Goal: Information Seeking & Learning: Learn about a topic

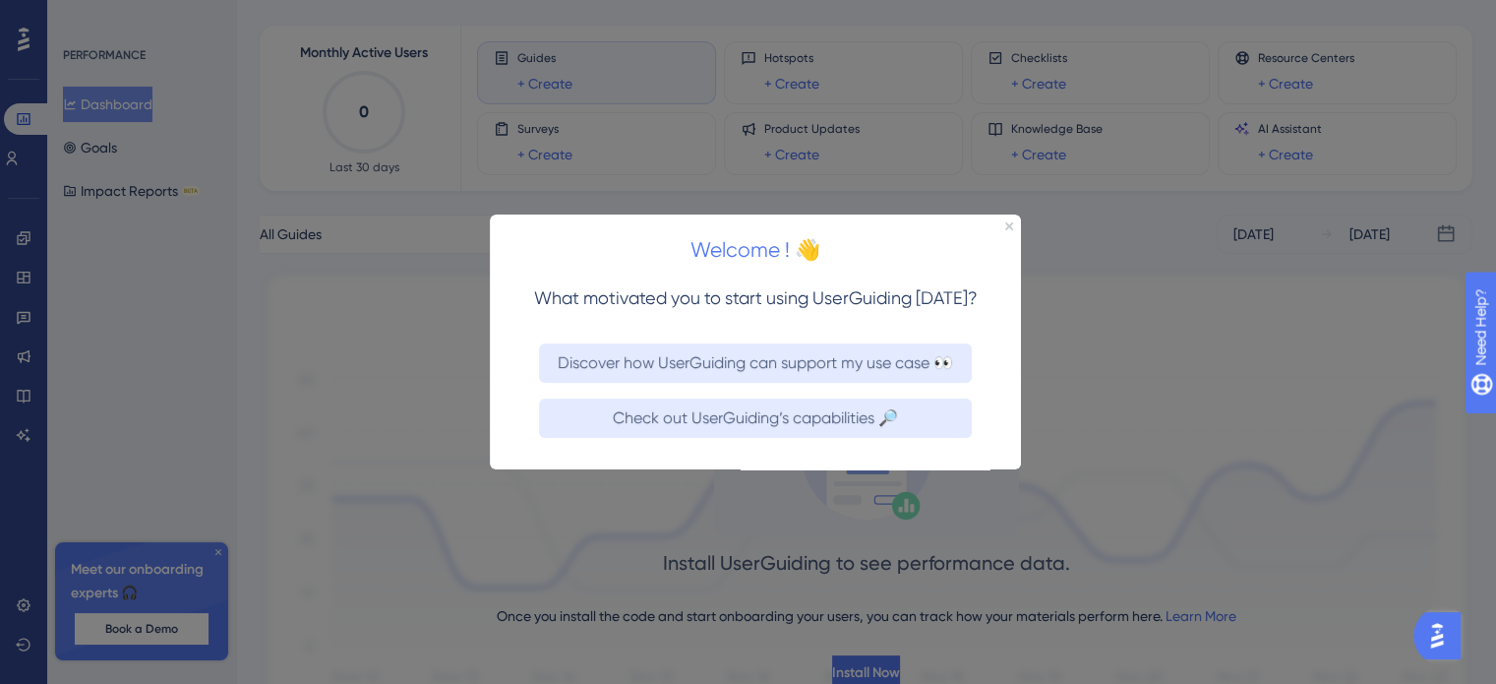
scroll to position [77, 0]
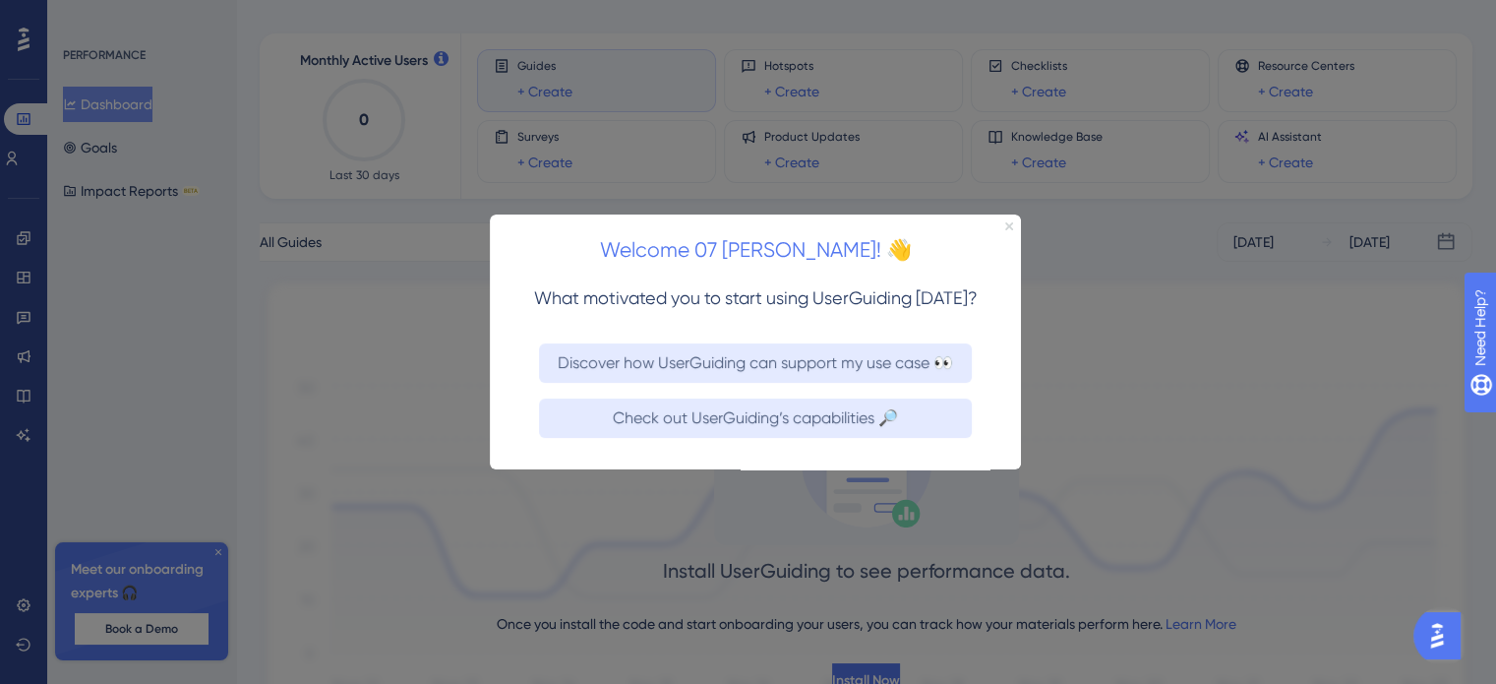
click at [1005, 228] on icon "Close Preview" at bounding box center [1009, 225] width 8 height 8
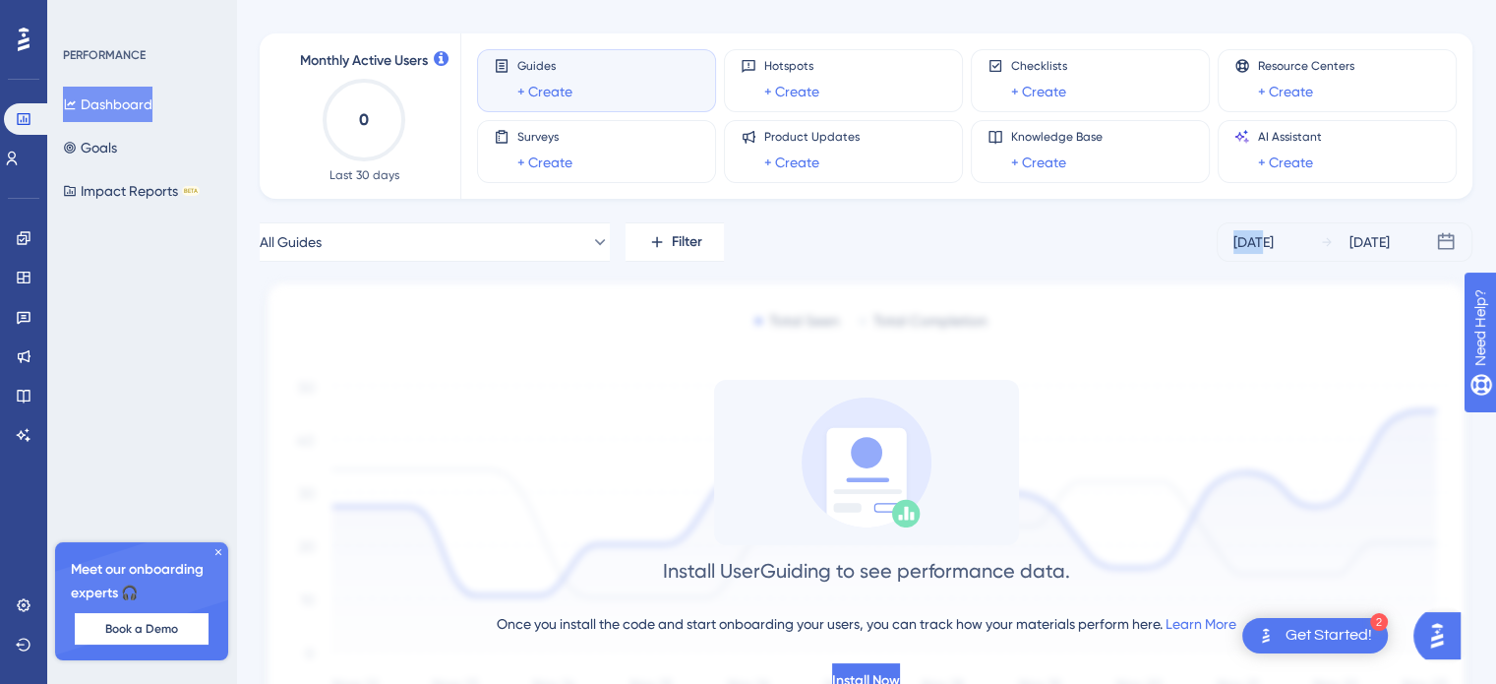
click at [1004, 229] on div "All Guides Filter [DATE] [DATE]" at bounding box center [866, 241] width 1213 height 39
click at [1358, 630] on div "Get Started!" at bounding box center [1329, 636] width 87 height 22
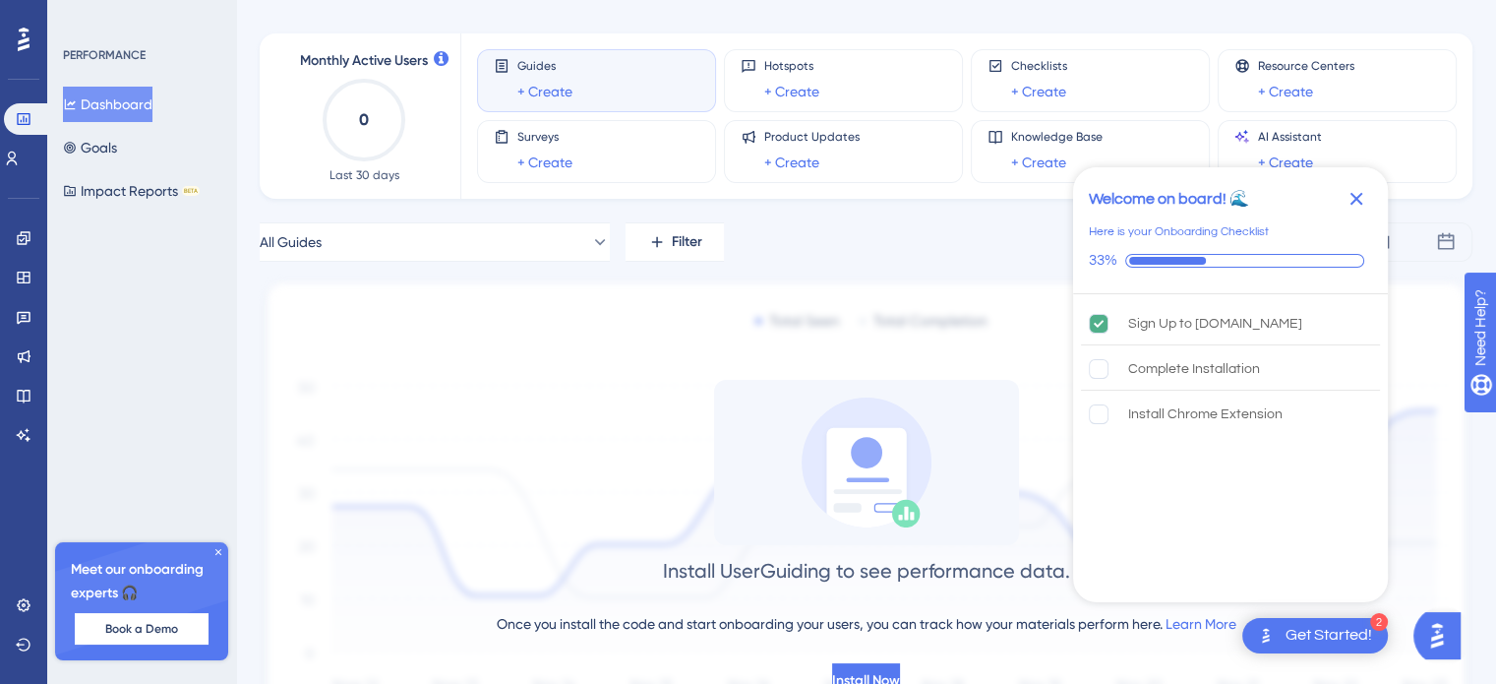
click at [1359, 202] on icon "Close Checklist" at bounding box center [1356, 199] width 13 height 13
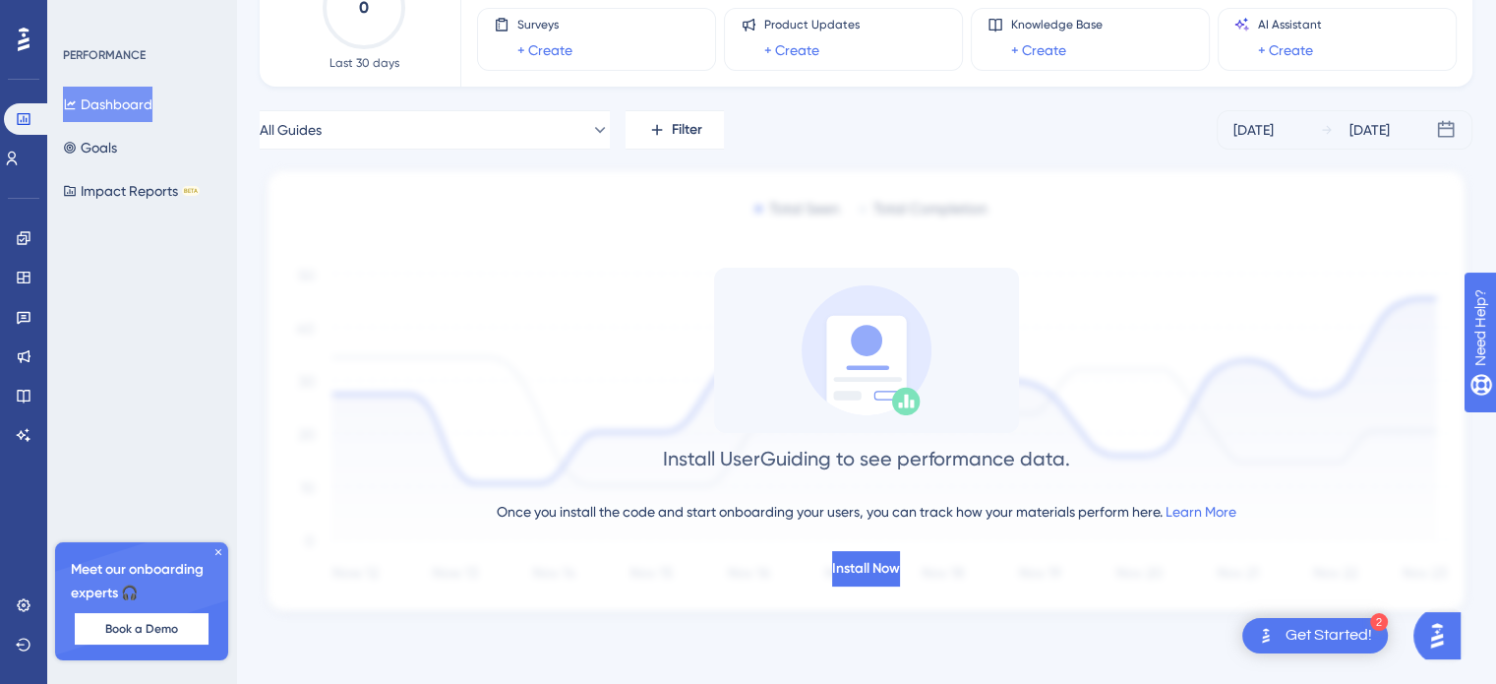
scroll to position [0, 0]
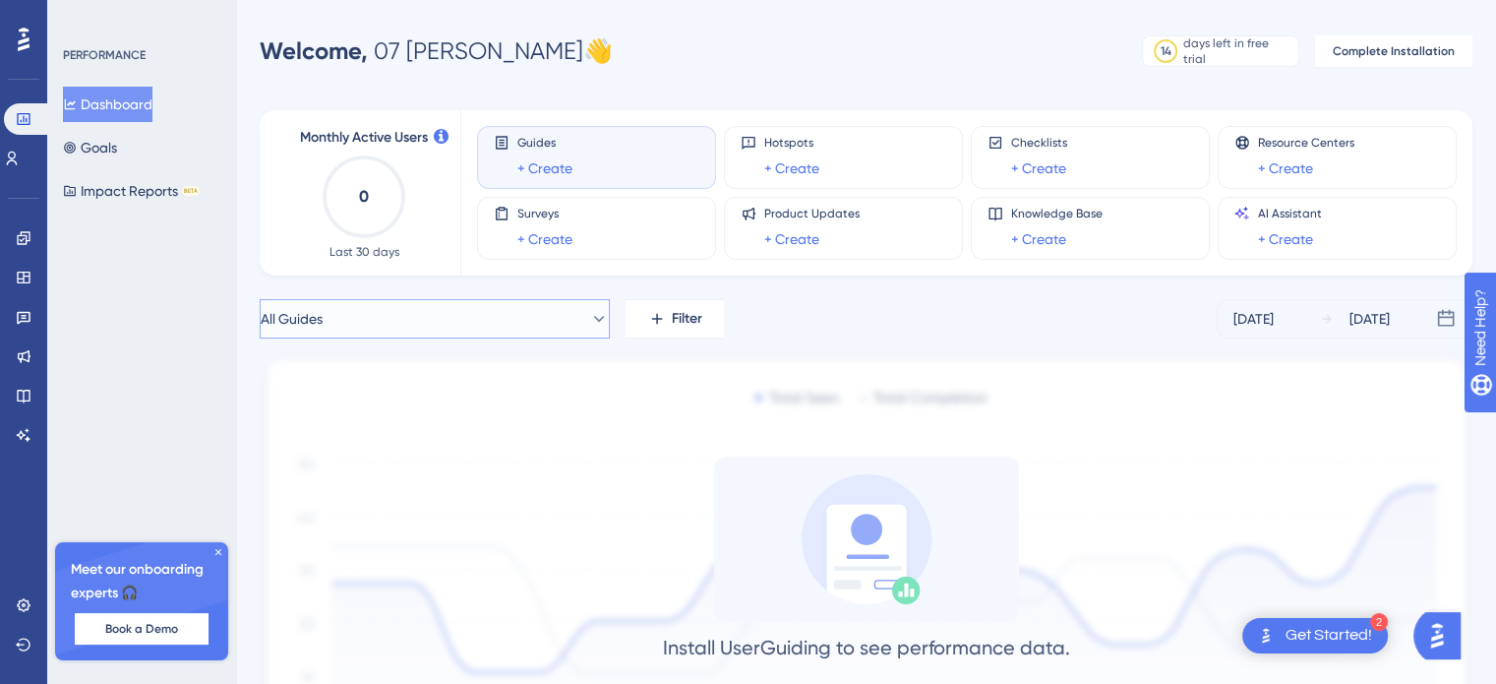
click at [399, 324] on button "All Guides" at bounding box center [435, 318] width 350 height 39
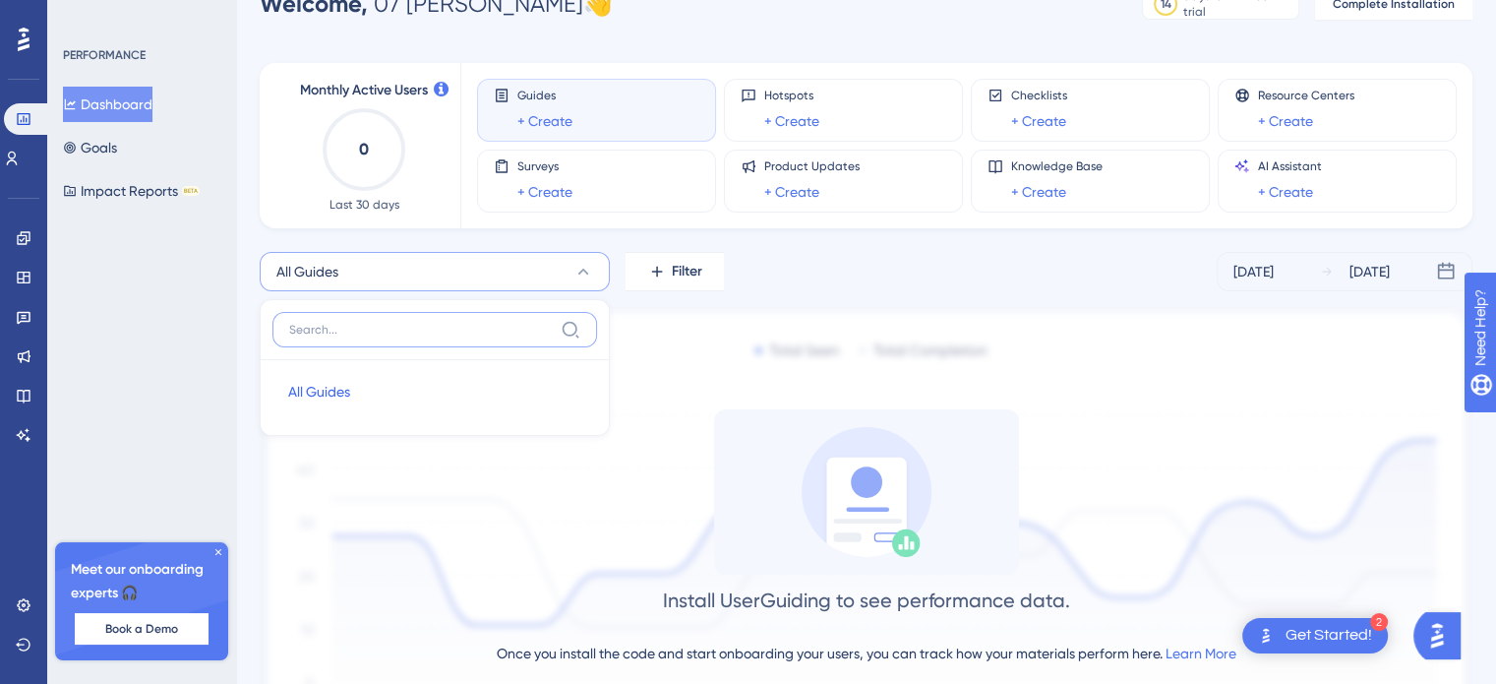
scroll to position [49, 0]
click at [326, 383] on span "All Guides" at bounding box center [319, 390] width 62 height 24
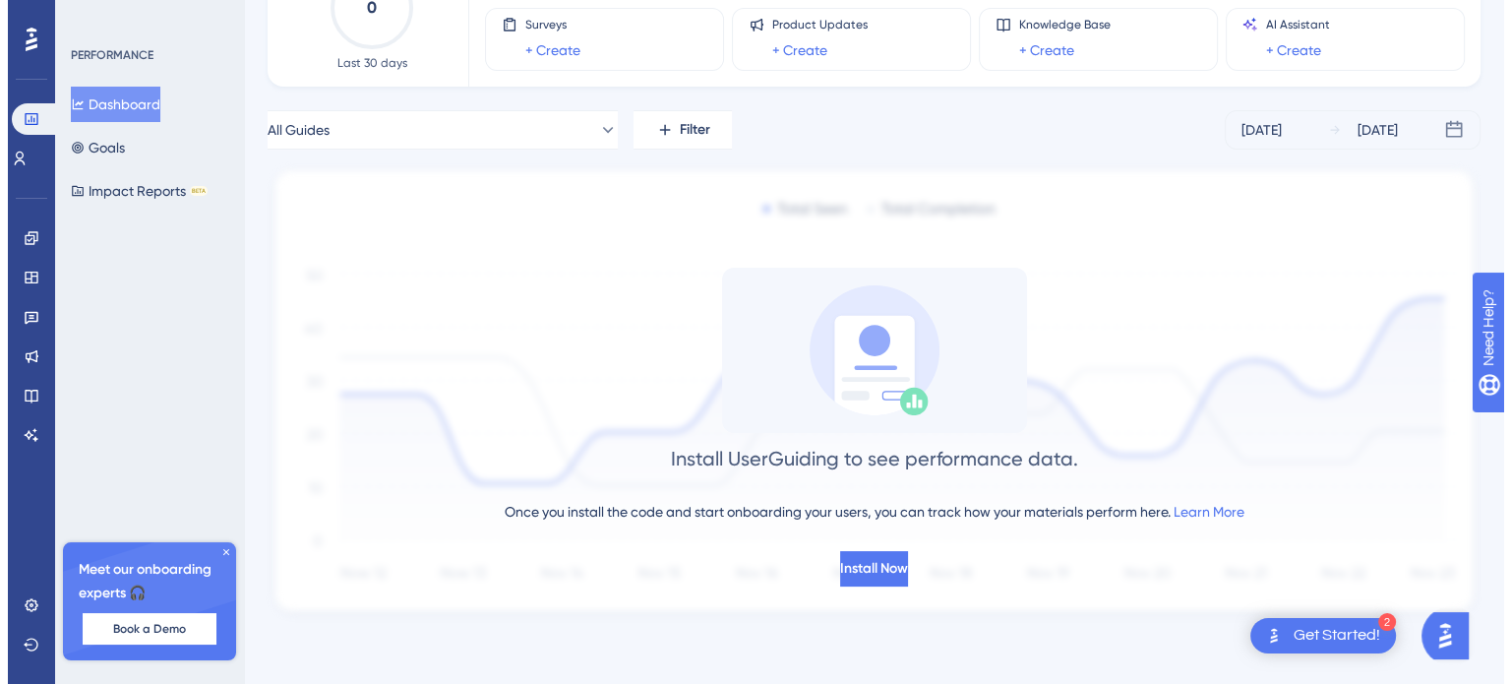
scroll to position [0, 0]
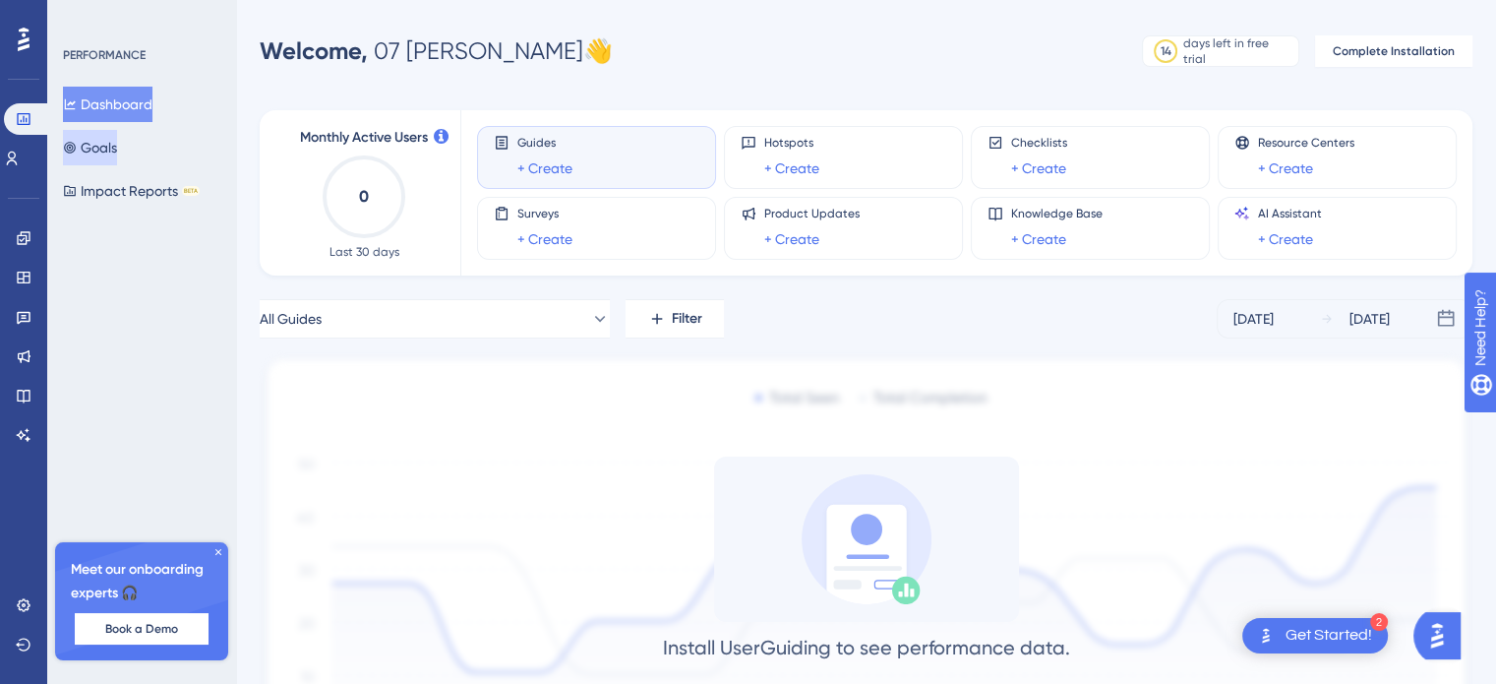
click at [117, 150] on button "Goals" at bounding box center [90, 147] width 54 height 35
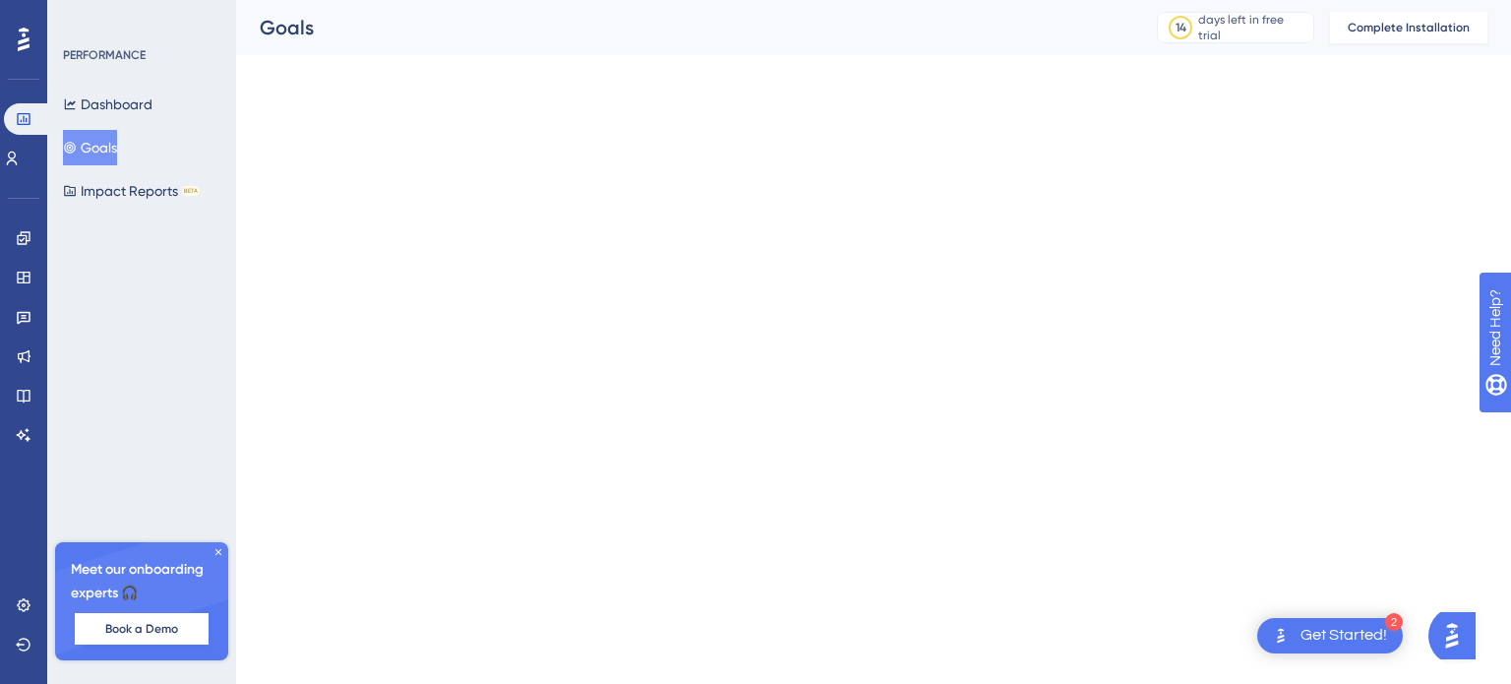
click at [117, 150] on button "Goals" at bounding box center [90, 147] width 54 height 35
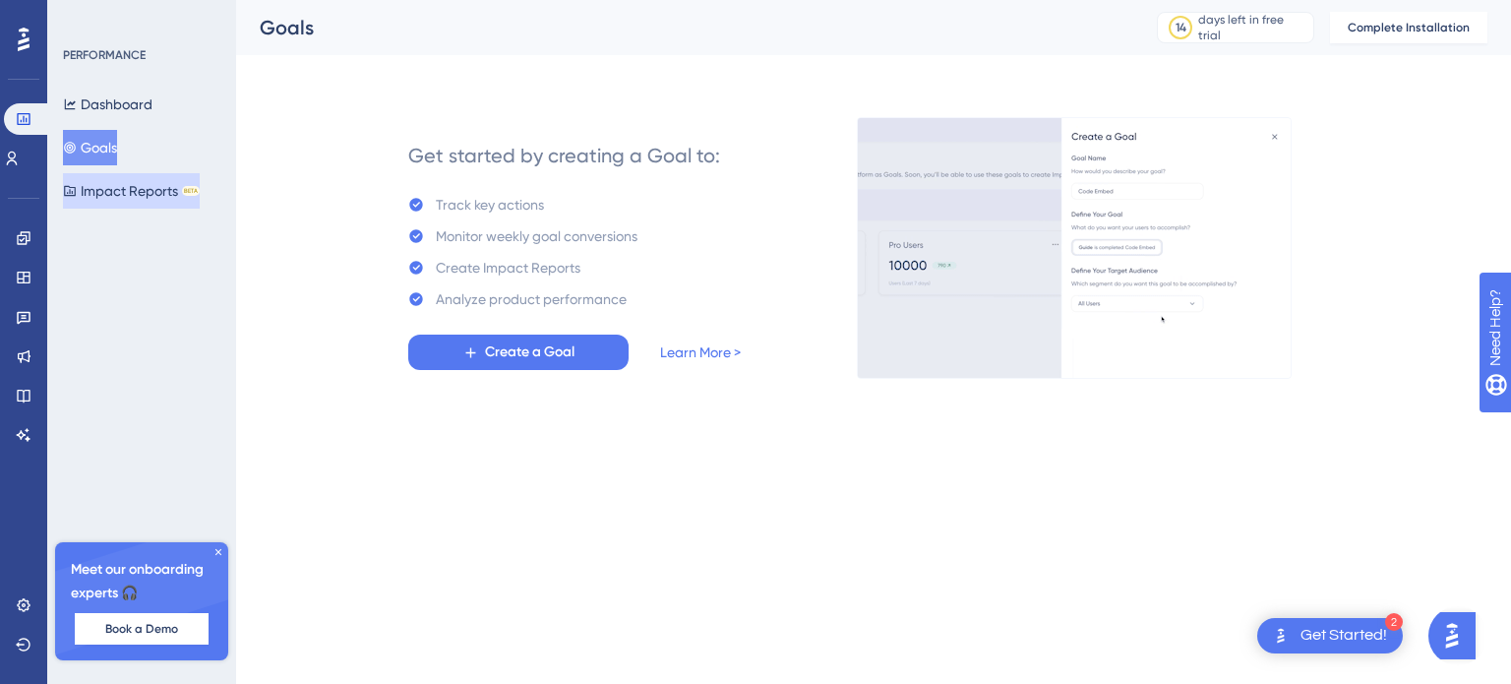
click at [120, 187] on button "Impact Reports BETA" at bounding box center [131, 190] width 137 height 35
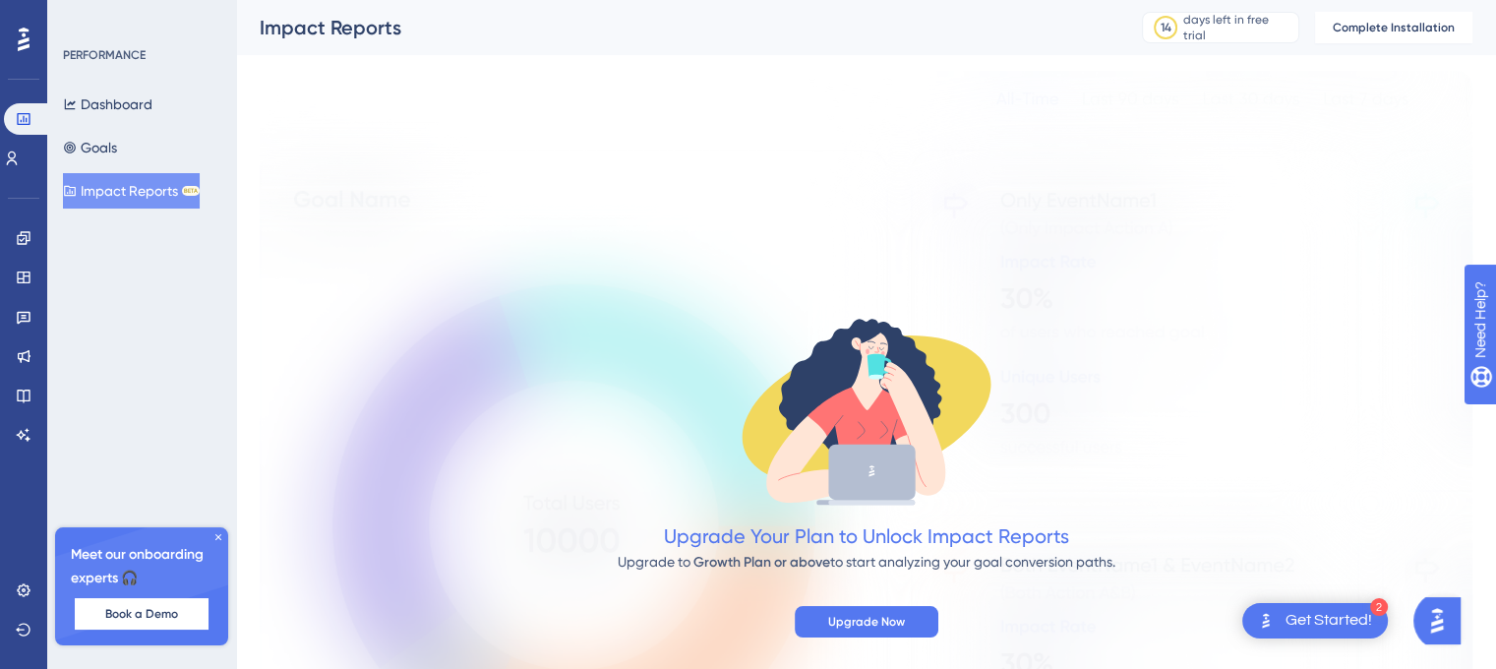
click at [120, 187] on button "Impact Reports BETA" at bounding box center [131, 190] width 137 height 35
click at [16, 168] on div "✨ Save My Spot!✨" at bounding box center [757, 168] width 1511 height 428
click at [18, 158] on div "✨ Save My Spot!✨" at bounding box center [757, 168] width 1511 height 428
click at [13, 0] on html "✨ Save My Spot!✨" at bounding box center [757, 296] width 1511 height 684
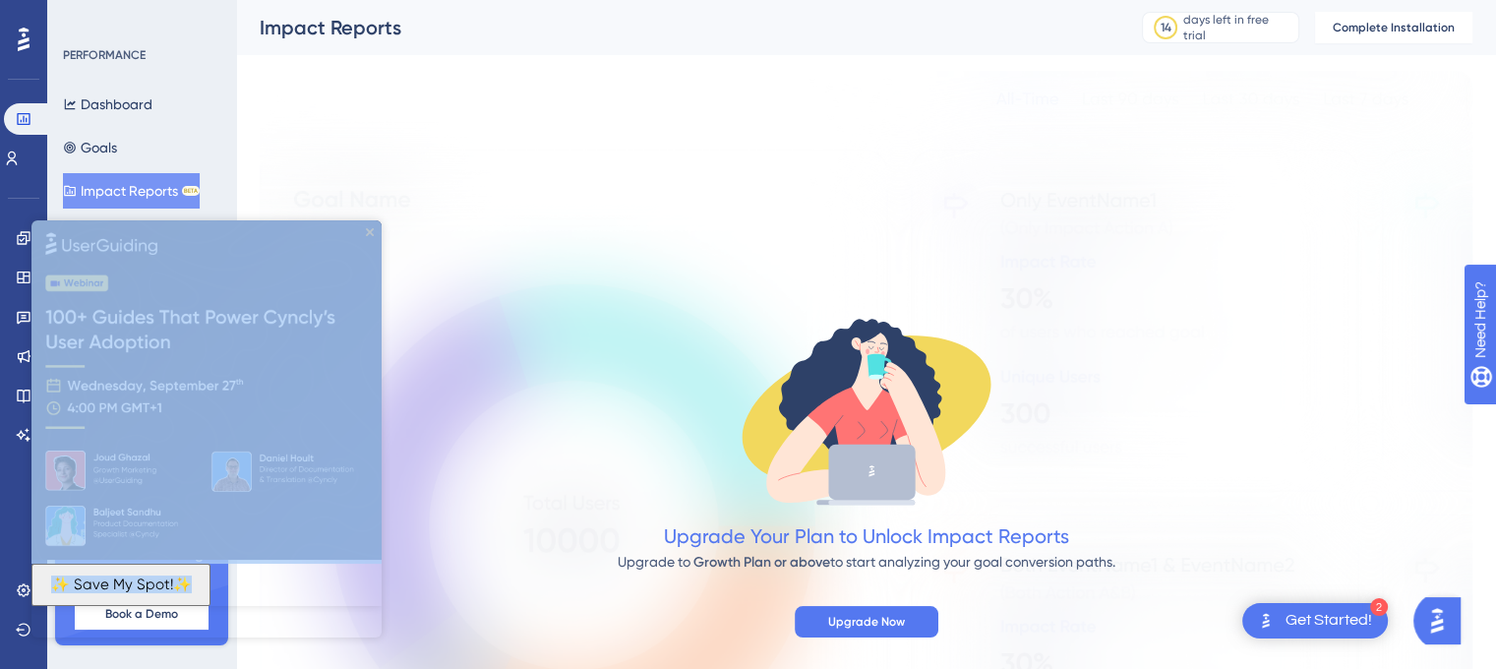
click at [370, 227] on img at bounding box center [206, 389] width 350 height 339
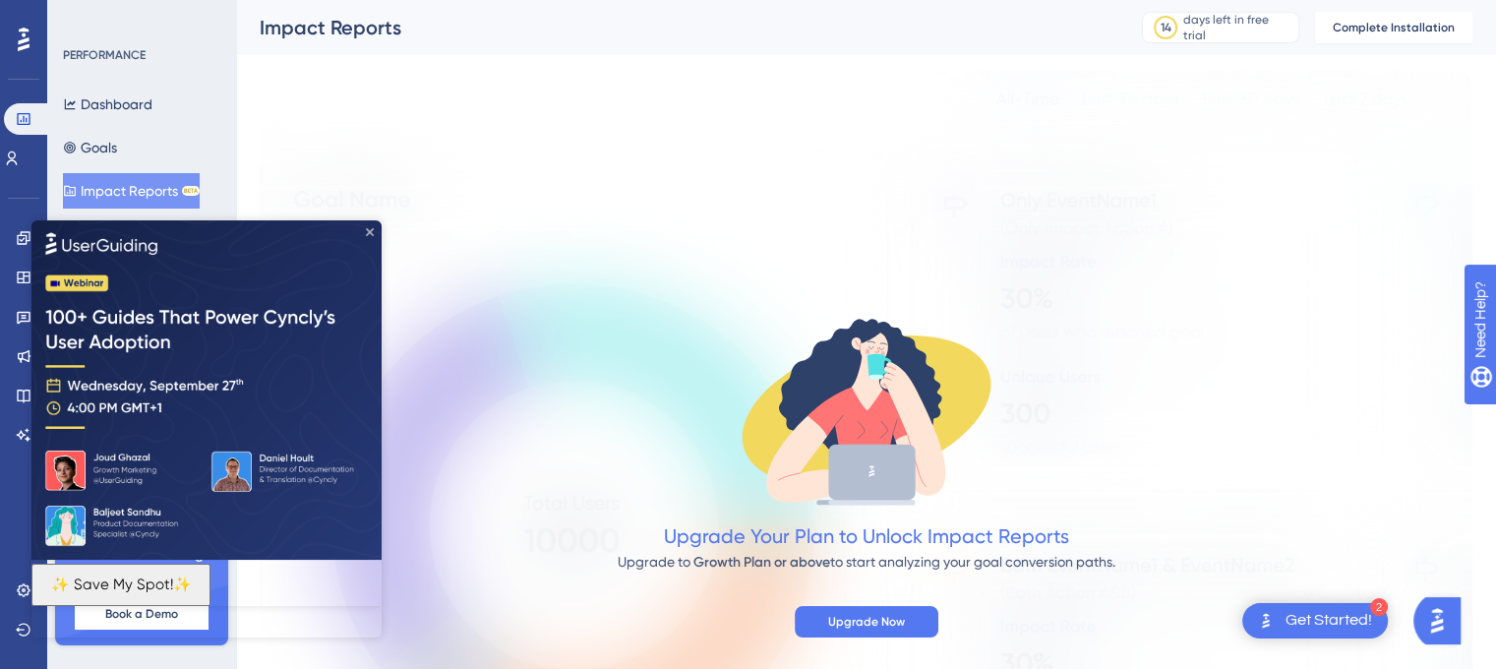
click at [371, 228] on icon "Close Preview" at bounding box center [370, 232] width 8 height 8
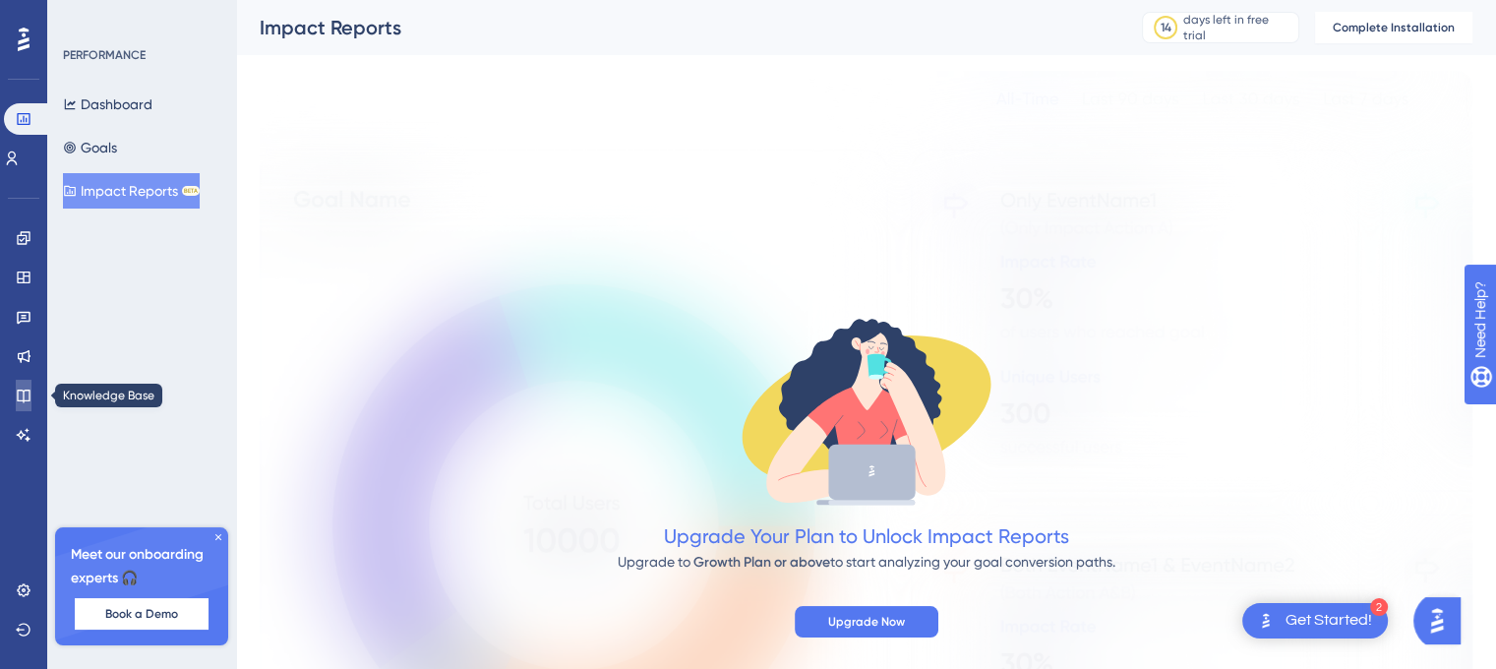
click at [23, 384] on link at bounding box center [24, 395] width 16 height 31
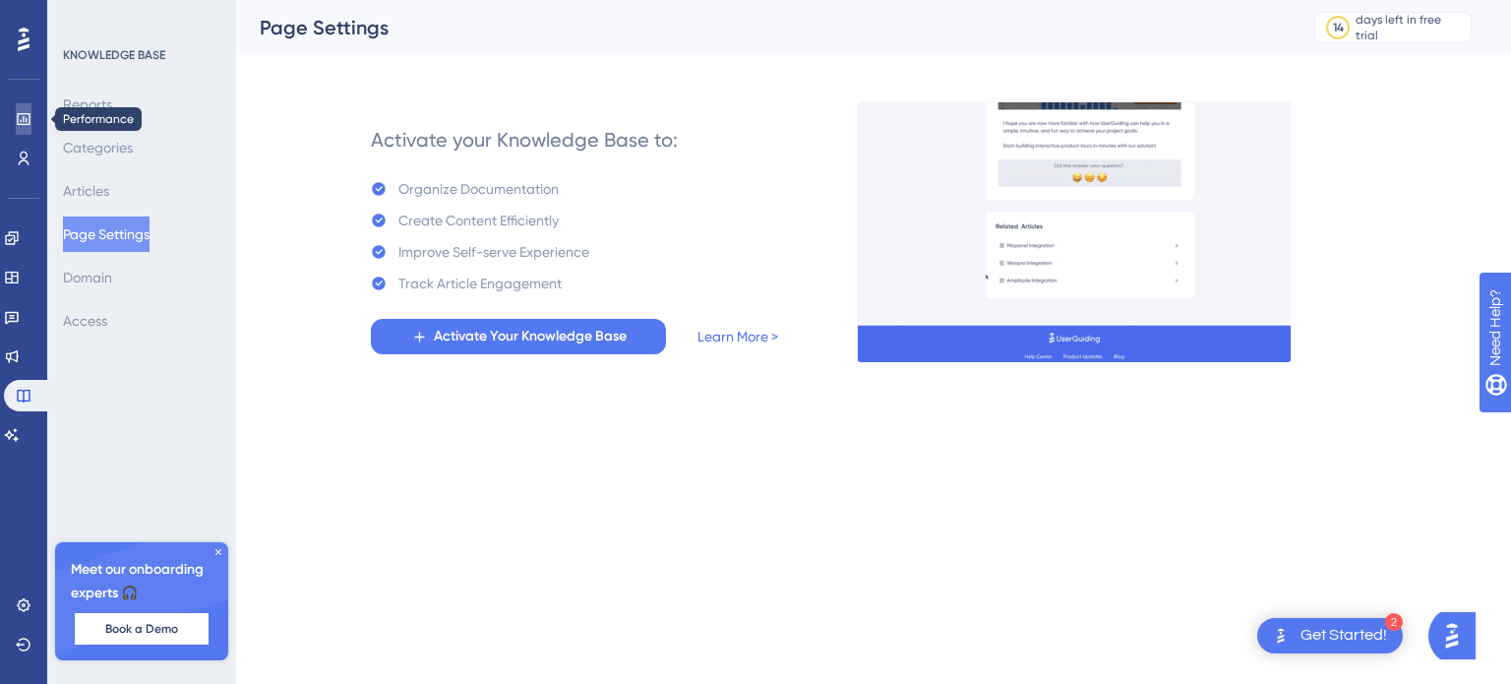
click at [24, 126] on icon at bounding box center [24, 119] width 16 height 16
